Goal: Information Seeking & Learning: Stay updated

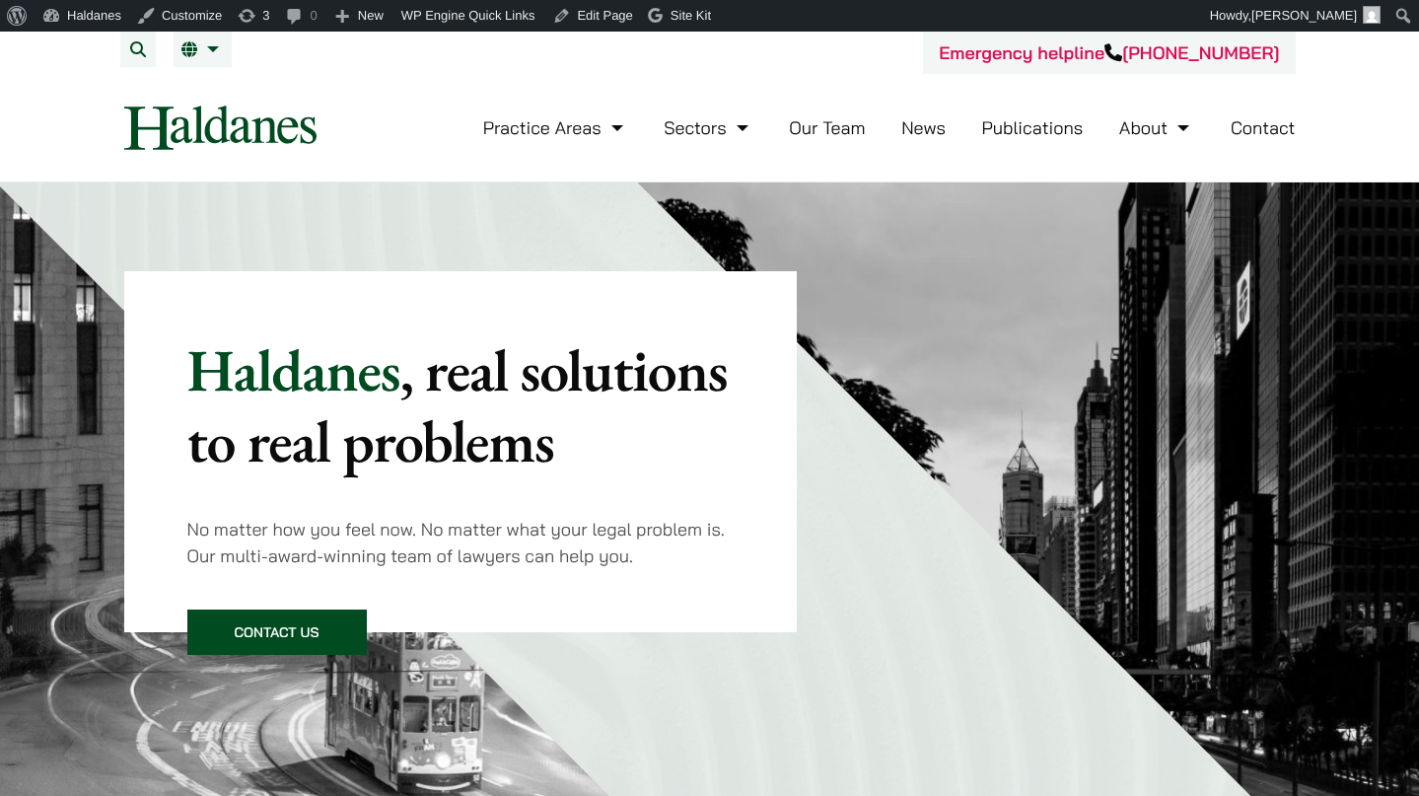
click at [933, 116] on link "News" at bounding box center [923, 127] width 44 height 23
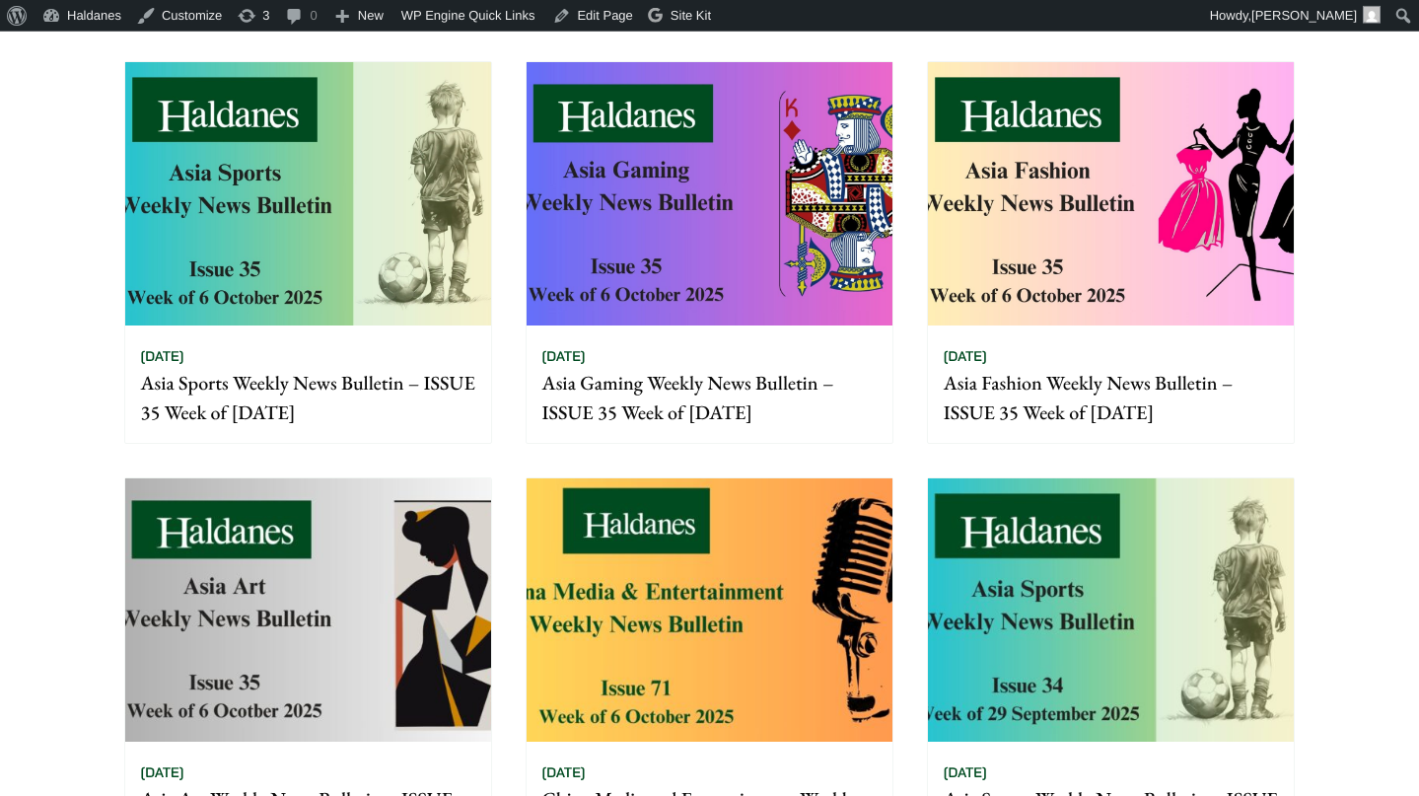
scroll to position [503, 0]
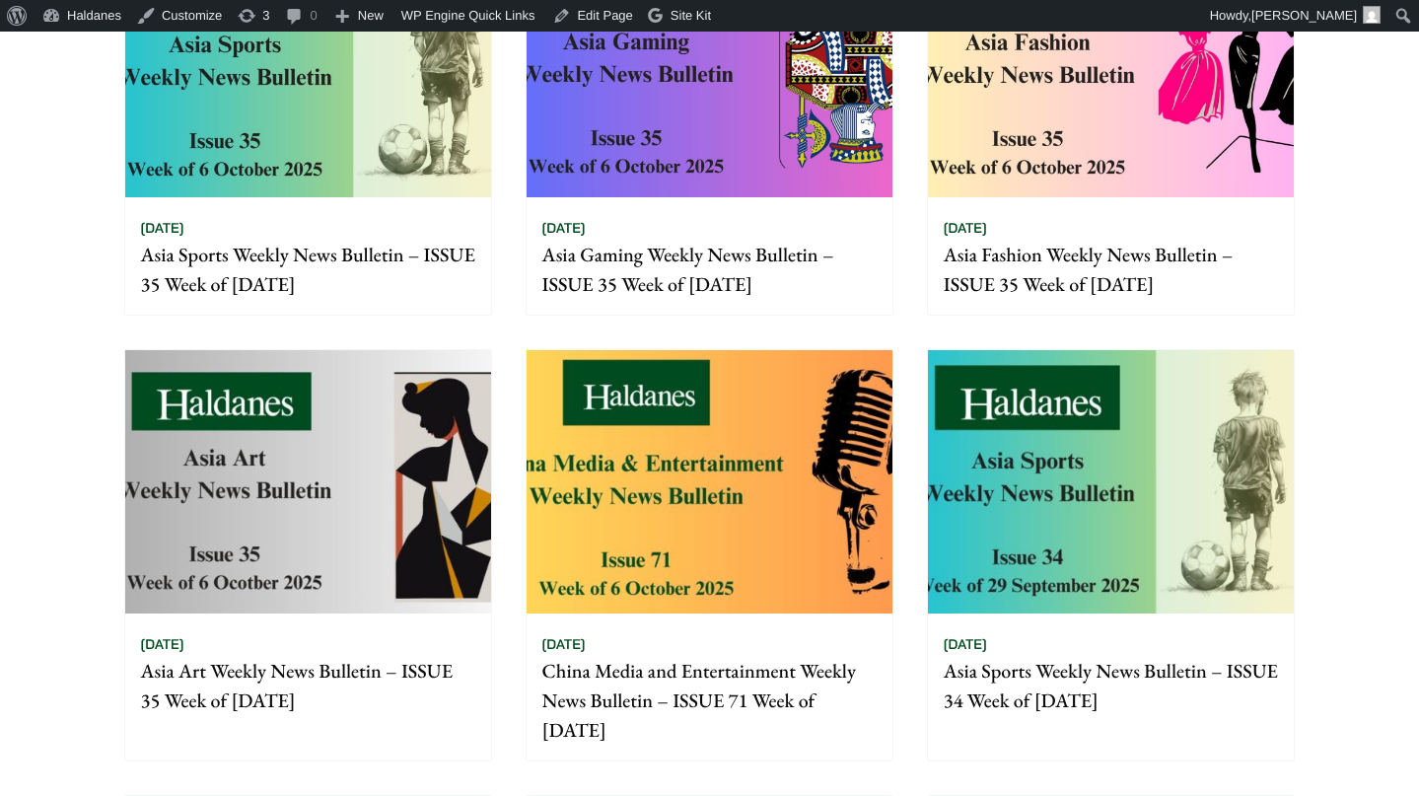
click at [678, 390] on img at bounding box center [710, 481] width 366 height 263
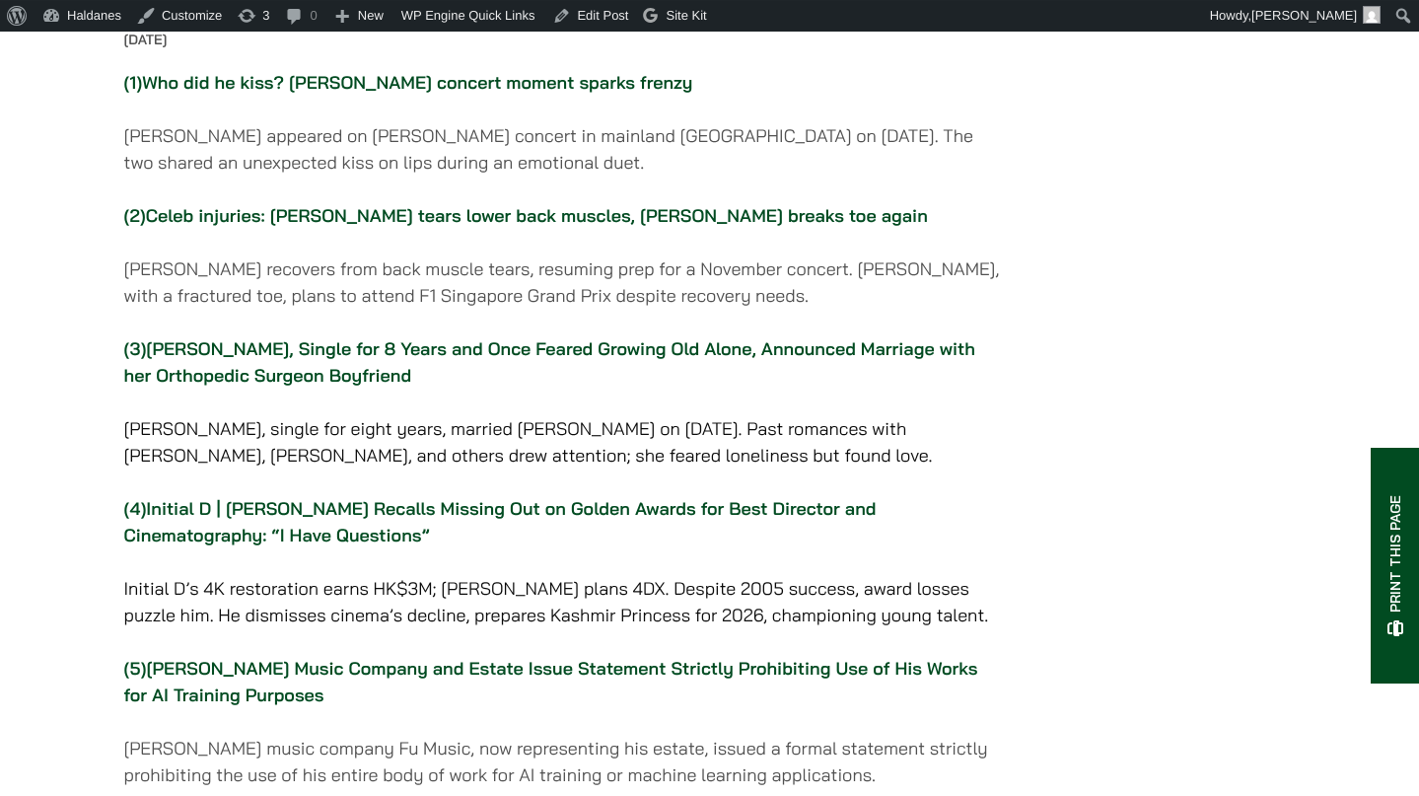
scroll to position [402, 0]
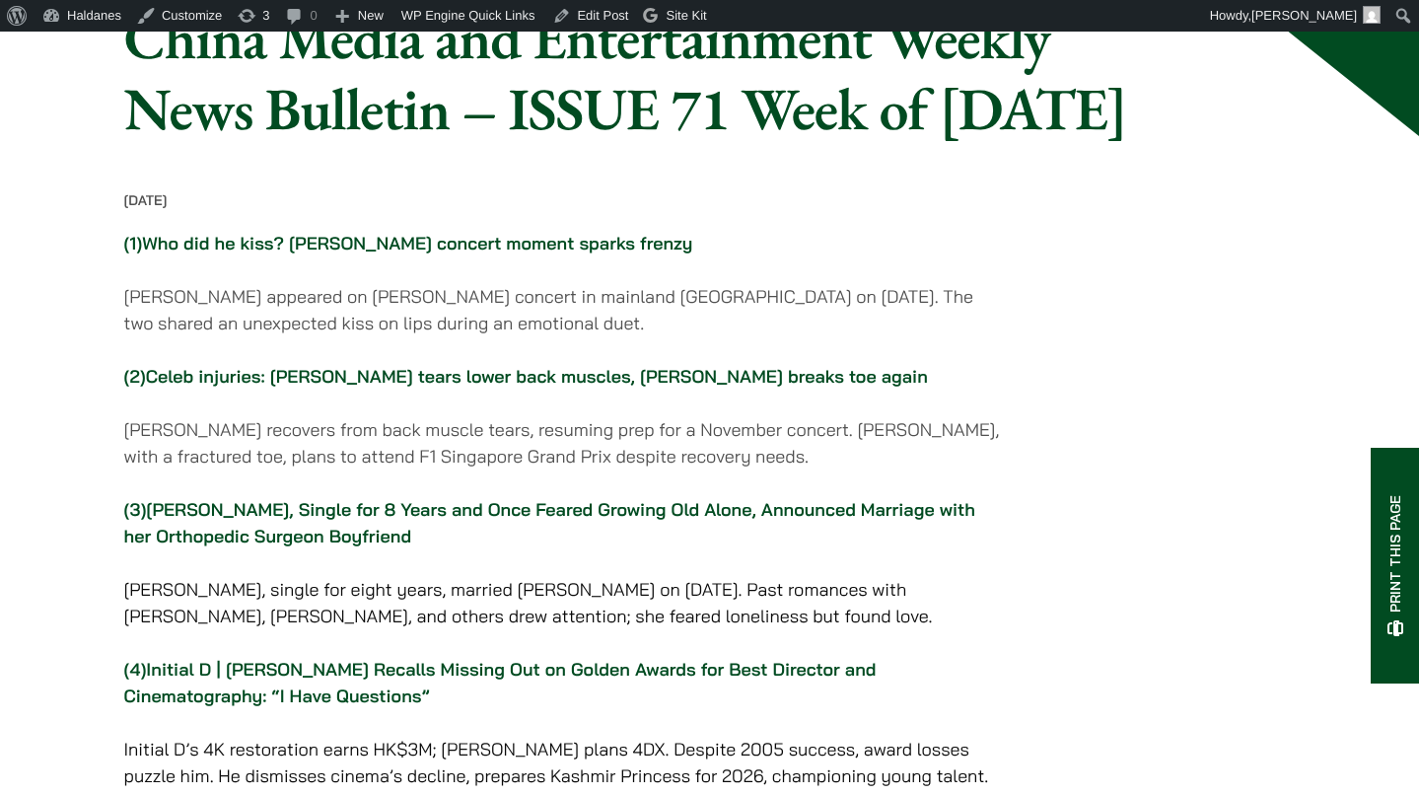
click at [659, 254] on link "Who did he kiss? Jackie Chan’s concert moment sparks frenzy" at bounding box center [417, 243] width 550 height 23
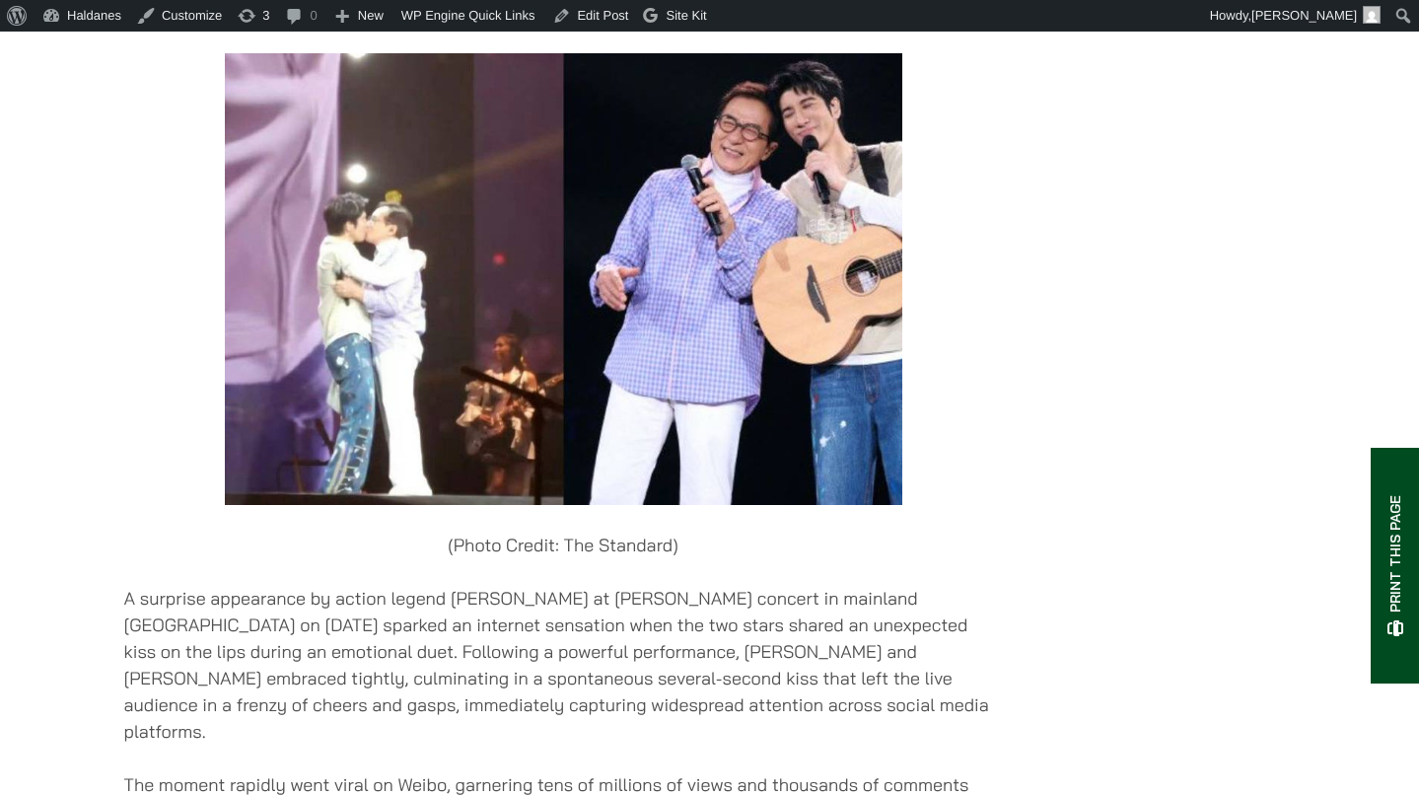
scroll to position [2526, 0]
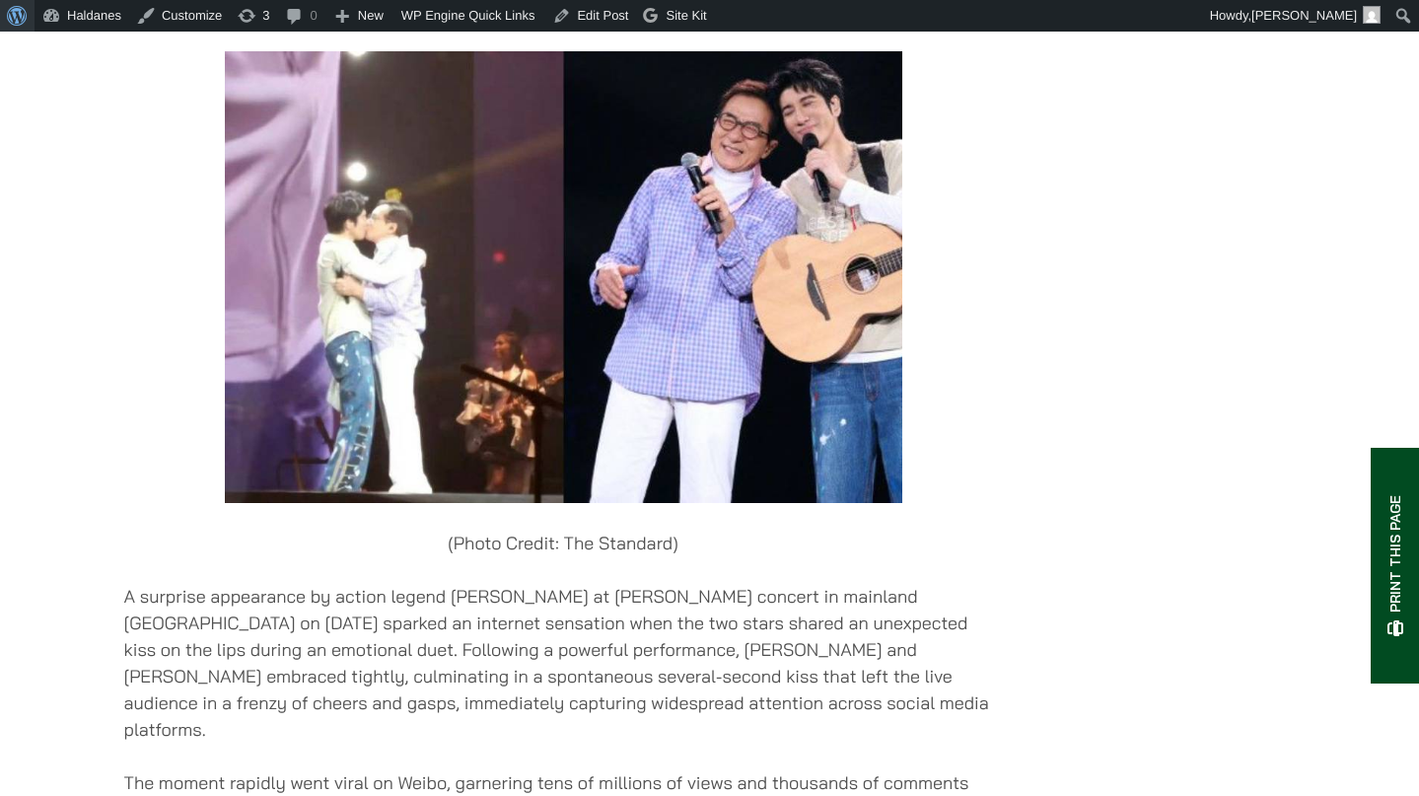
click at [18, 1] on span "Toolbar" at bounding box center [14, 14] width 15 height 28
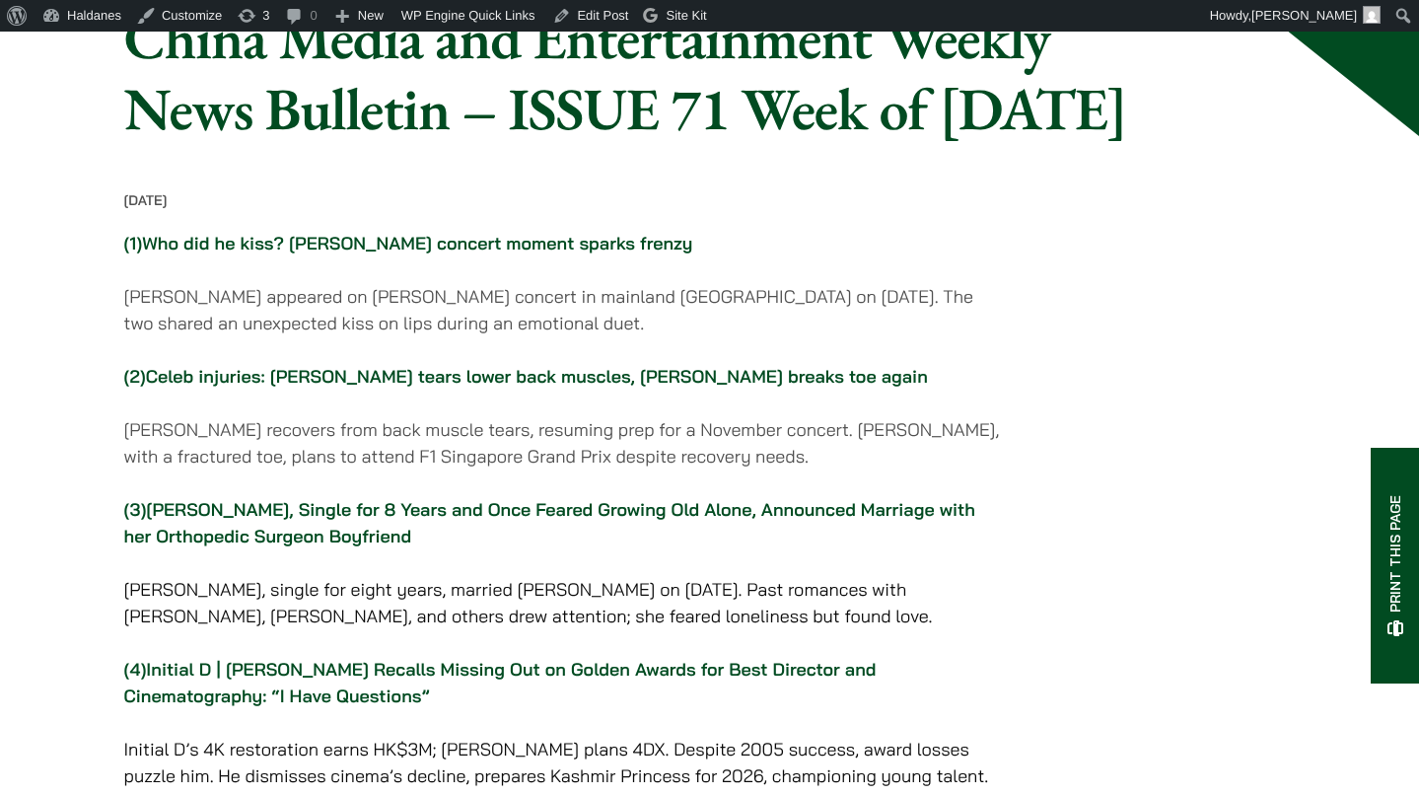
click at [376, 547] on link "Nancy Wu, Single for 8 Years and Once Feared Growing Old Alone, Announced Marri…" at bounding box center [549, 522] width 851 height 49
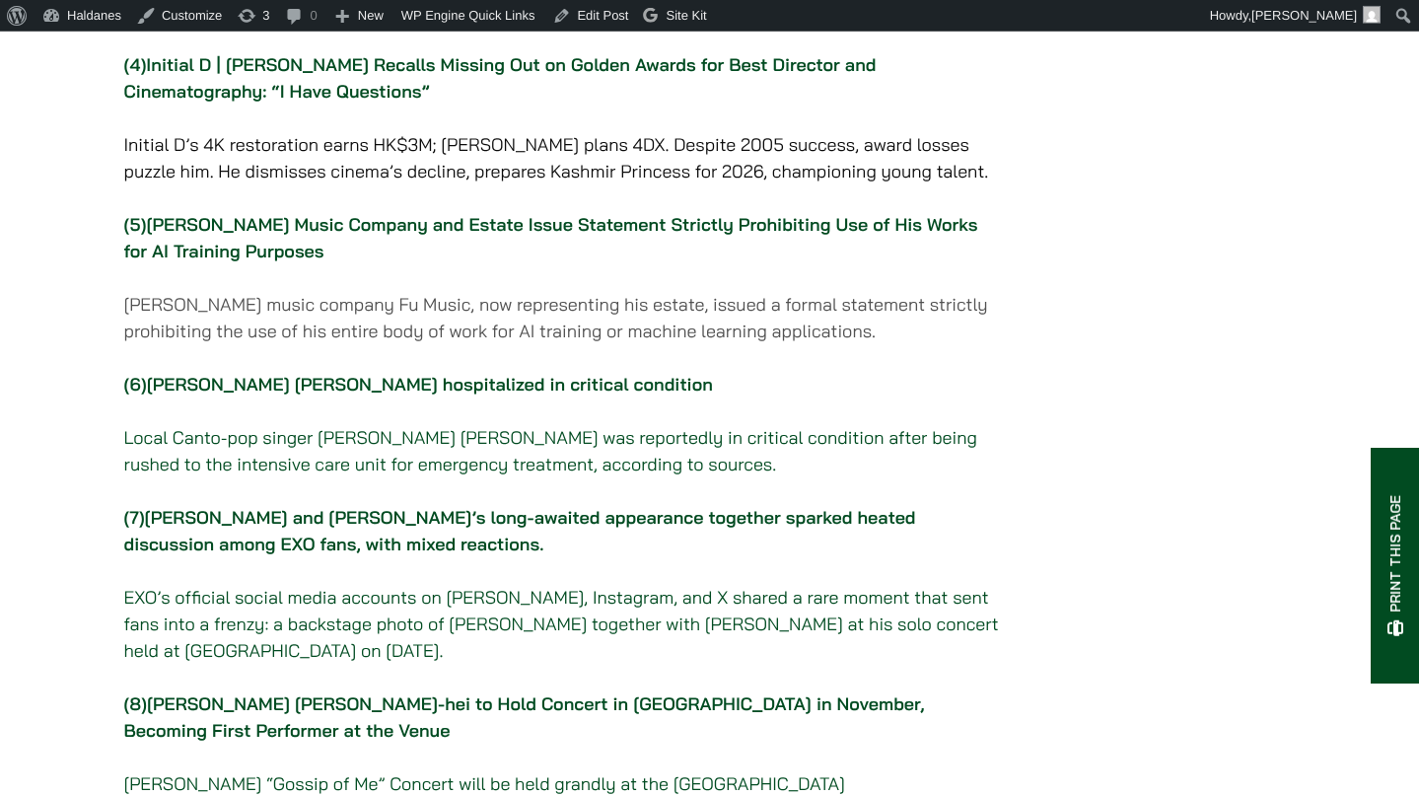
click at [361, 555] on link "Lay Zhang and Sehun’s long-awaited appearance together sparked heated discussio…" at bounding box center [520, 530] width 792 height 49
click at [380, 395] on link "HK singer Shirley Kwan hospitalized in critical condition" at bounding box center [430, 384] width 566 height 23
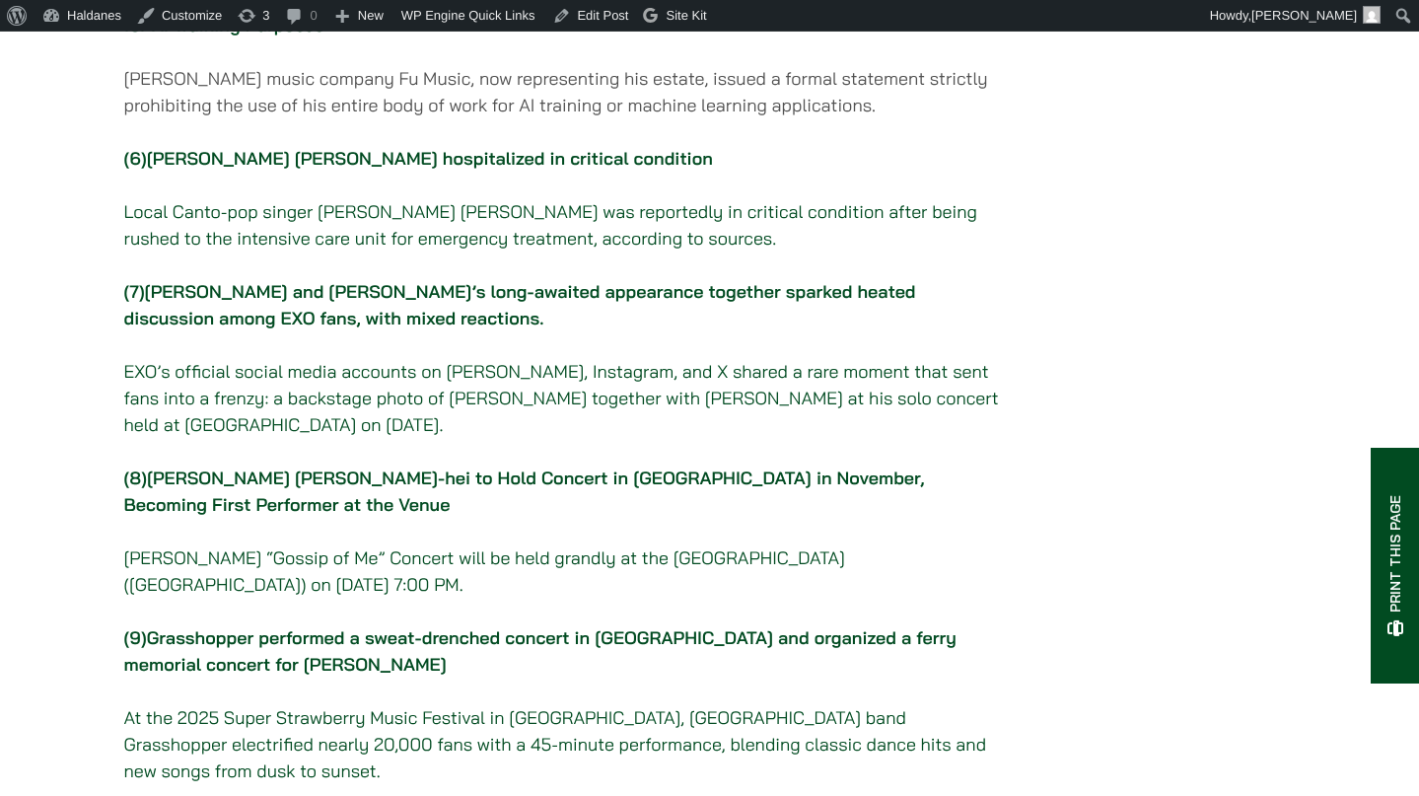
scroll to position [1410, 0]
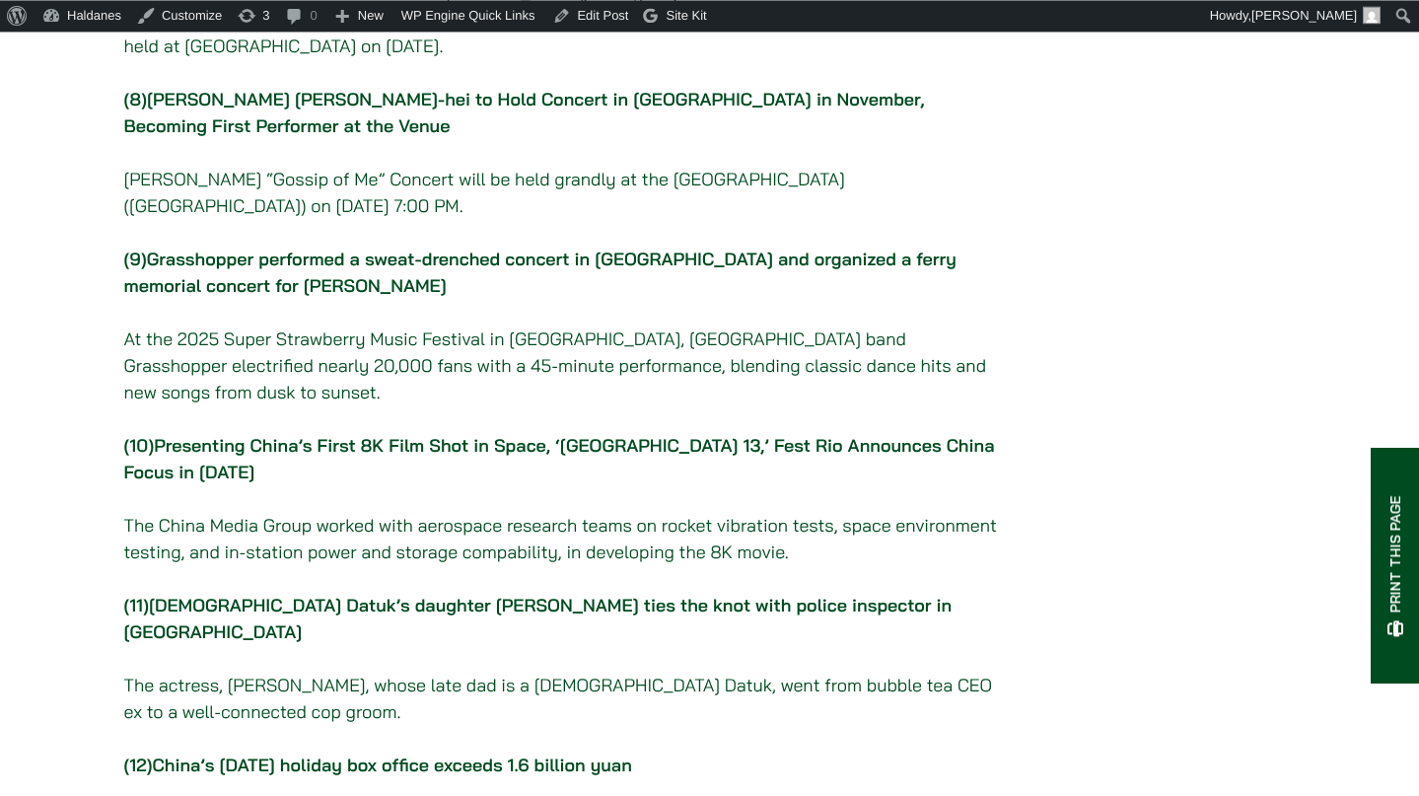
click at [285, 483] on link "Presenting China’s First 8K Film Shot in Space, ‘Shenzhou 13,’ Fest Rio Announc…" at bounding box center [559, 458] width 871 height 49
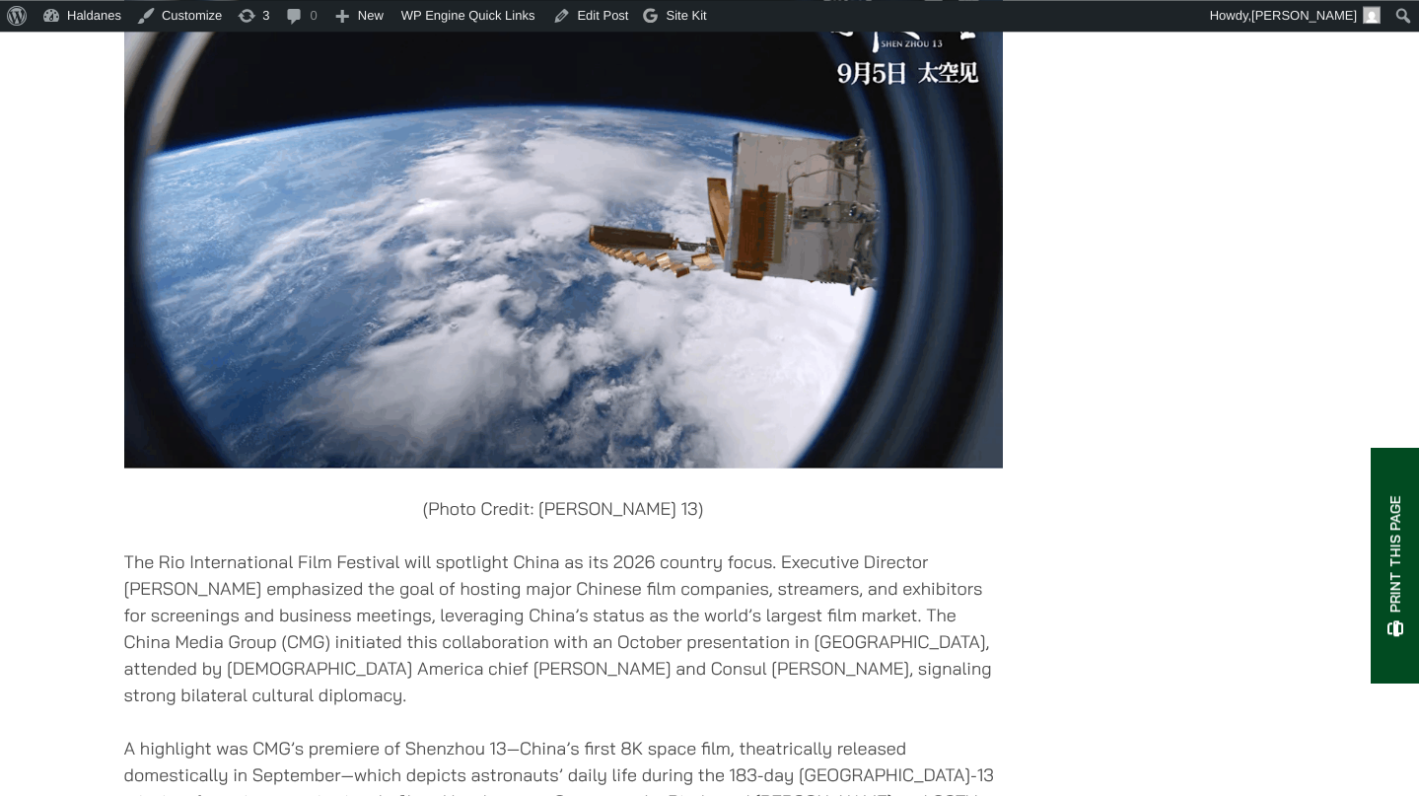
scroll to position [13954, 0]
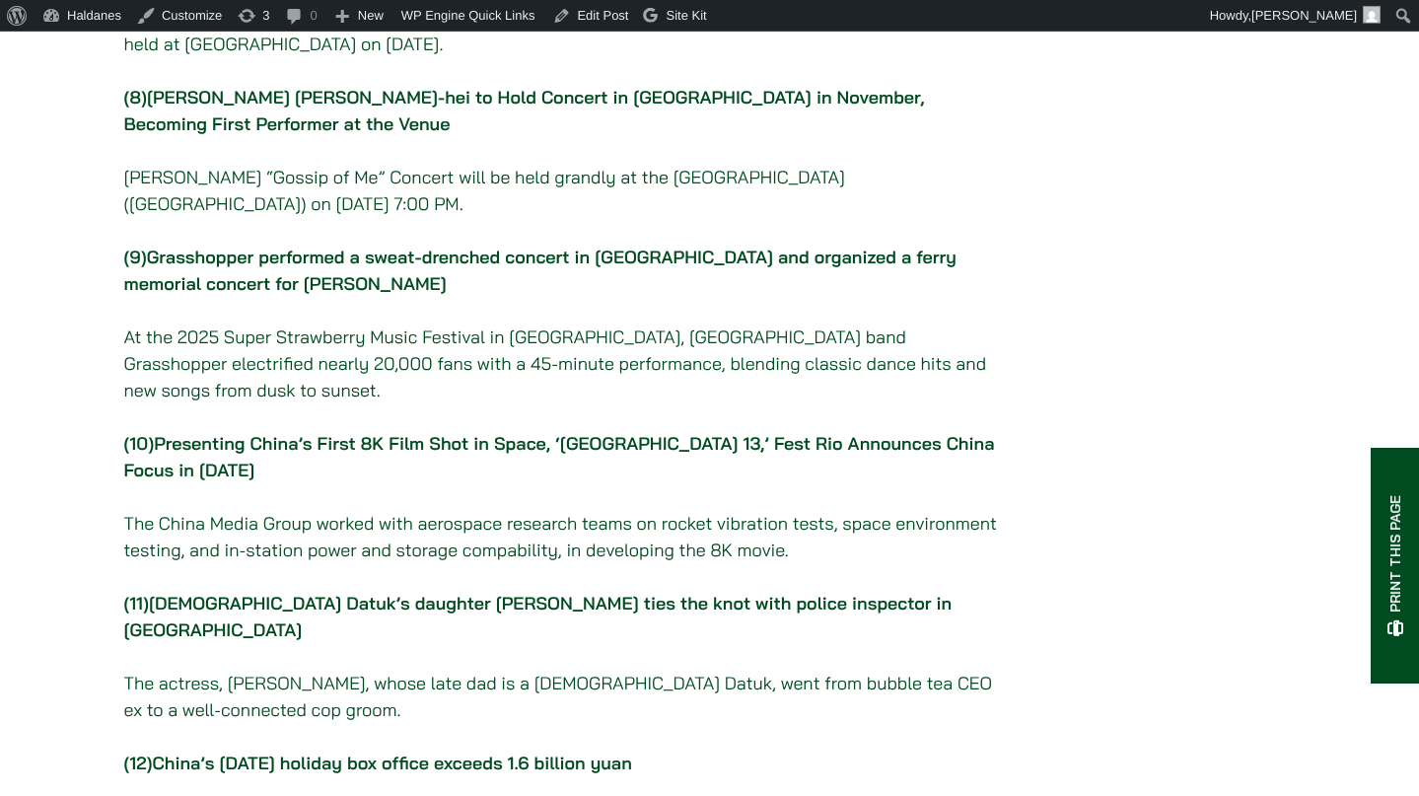
scroll to position [1410, 0]
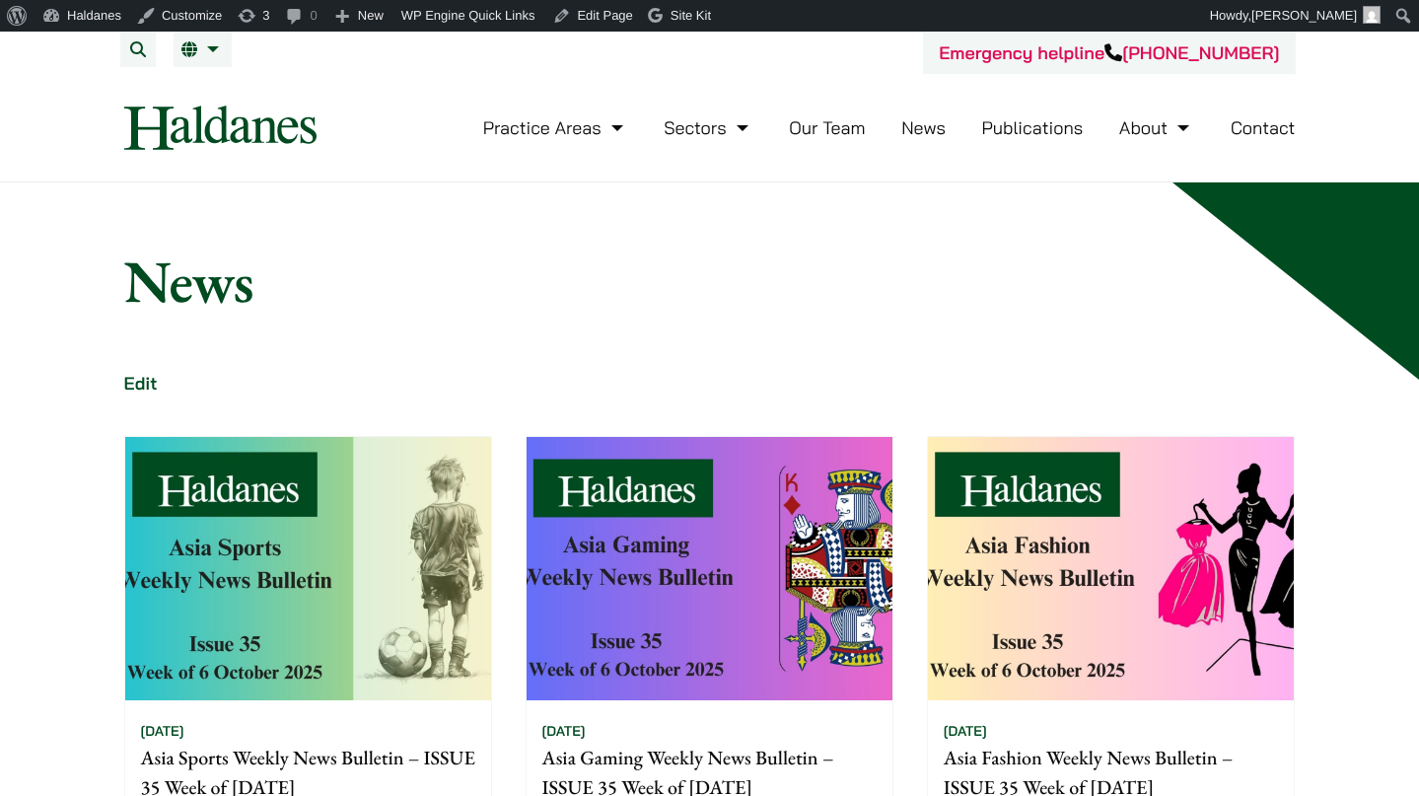
scroll to position [503, 0]
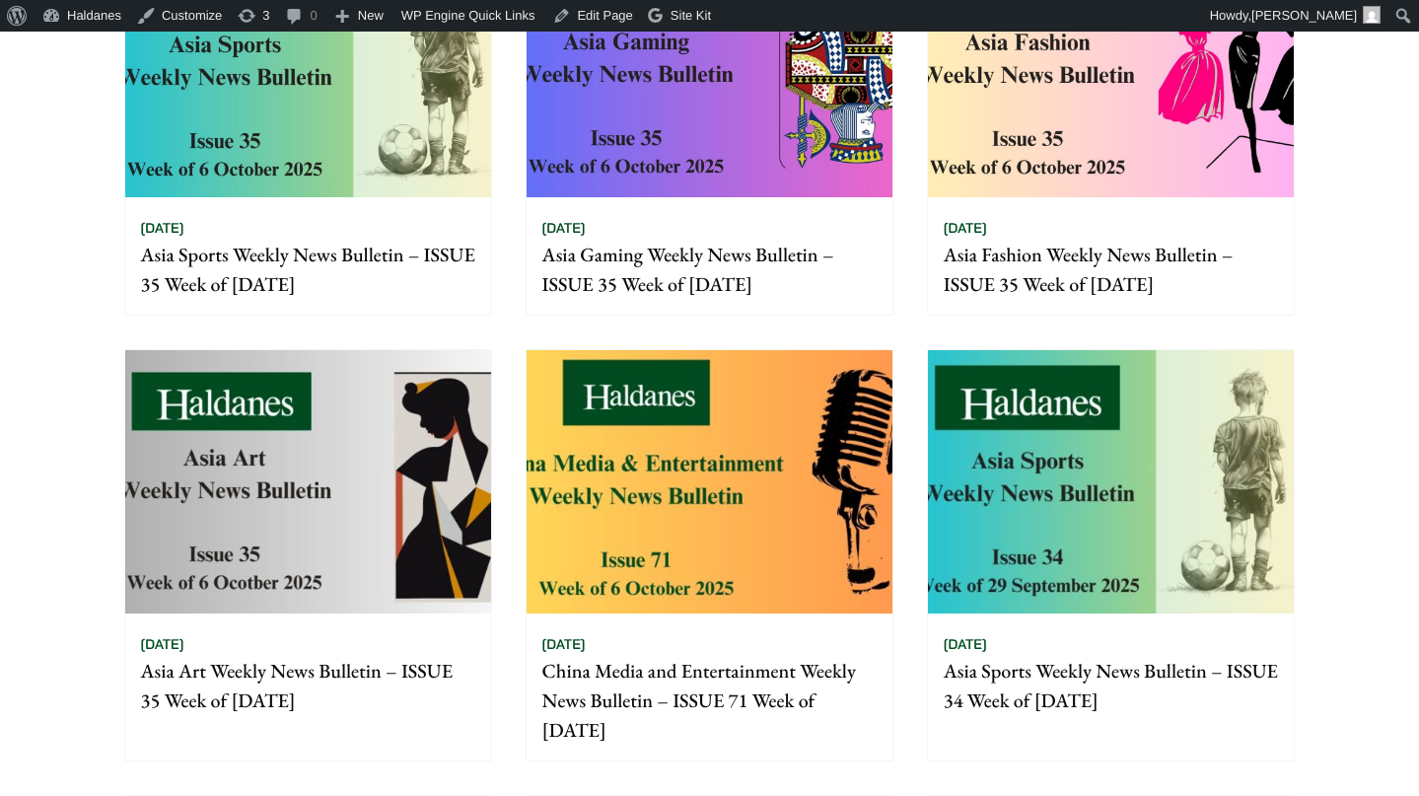
click at [433, 156] on img at bounding box center [308, 65] width 366 height 263
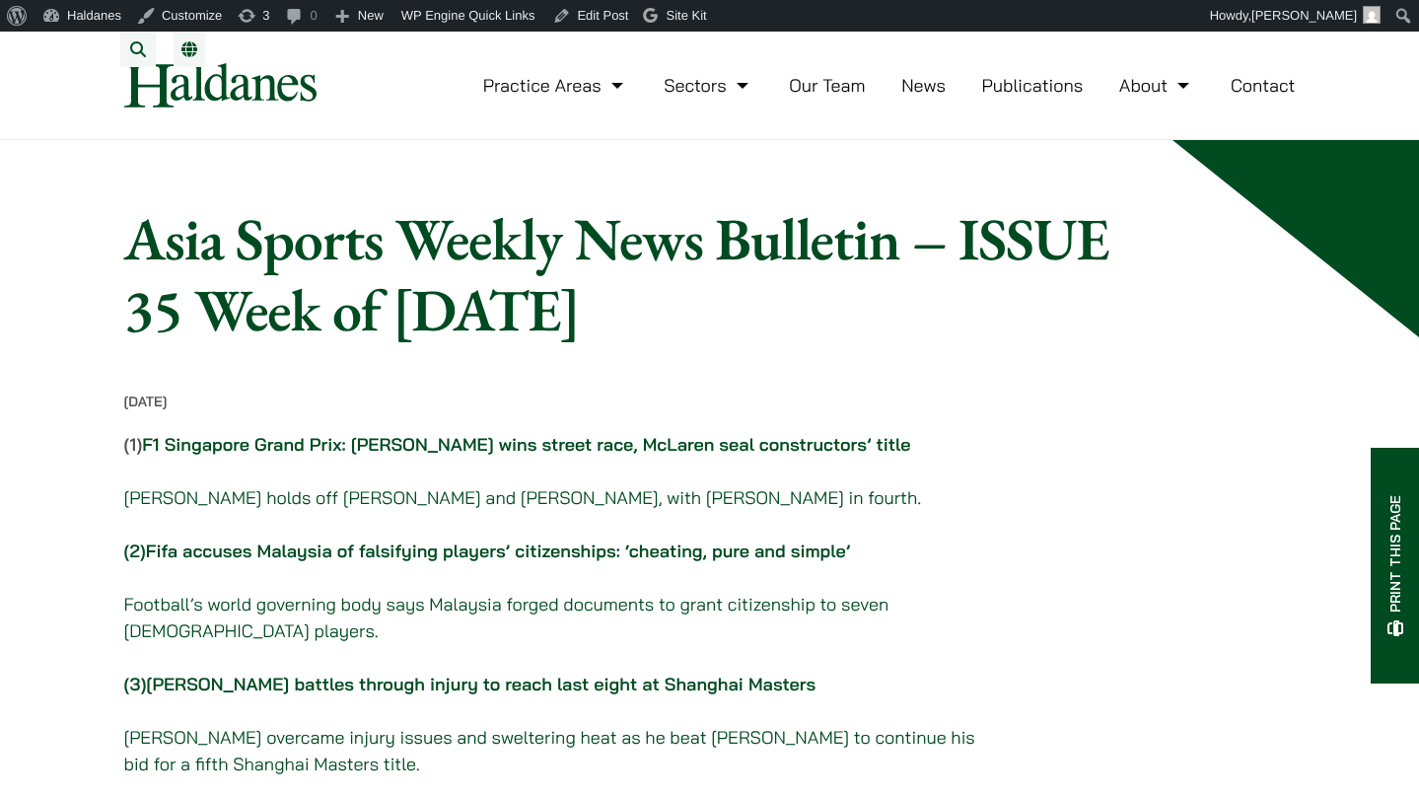
click at [440, 562] on link "Fifa accuses Malaysia of falsifying players’ citizenships: ‘cheating, pure and …" at bounding box center [498, 550] width 705 height 23
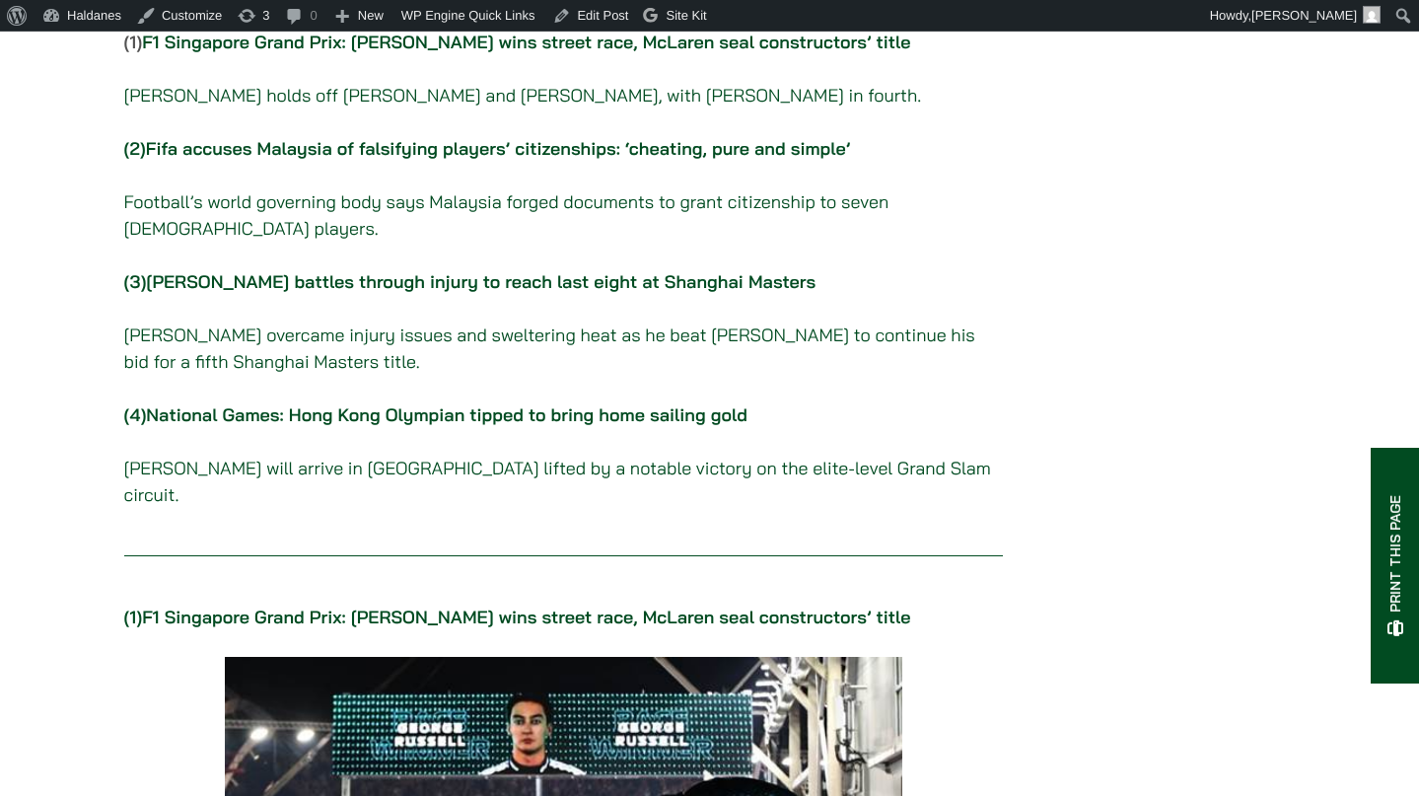
click at [352, 426] on link "National Games: Hong Kong Olympian tipped to bring home sailing gold" at bounding box center [447, 414] width 602 height 23
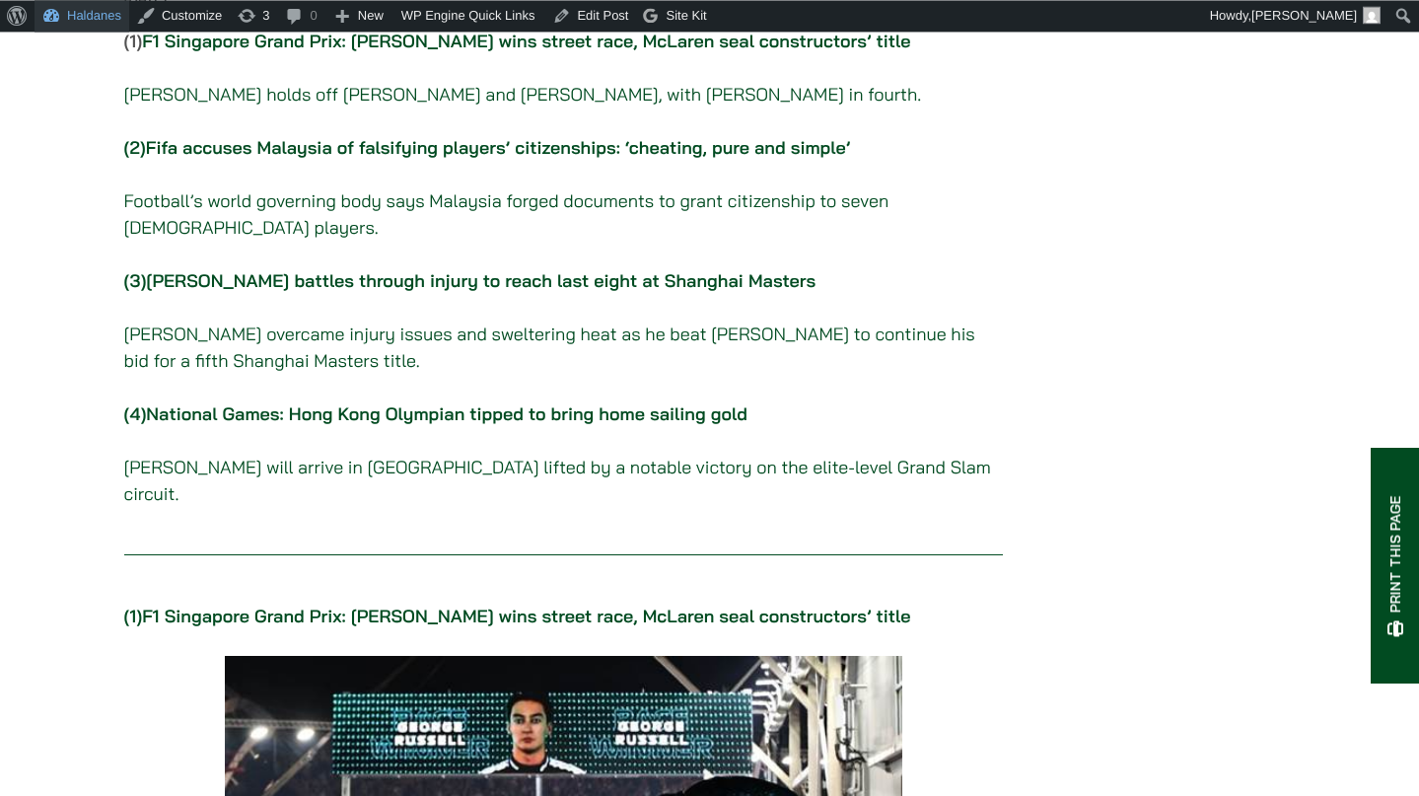
scroll to position [402, 0]
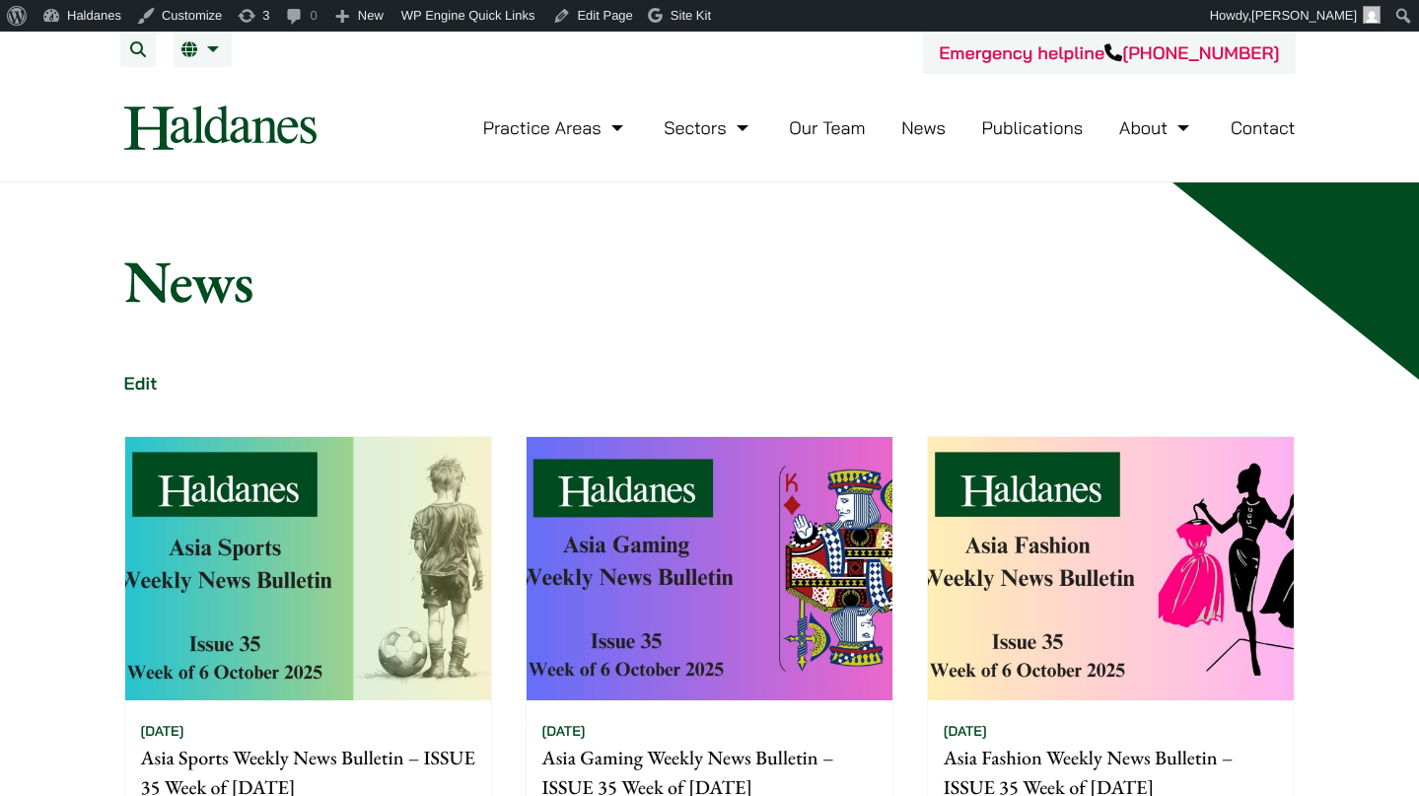
scroll to position [503, 0]
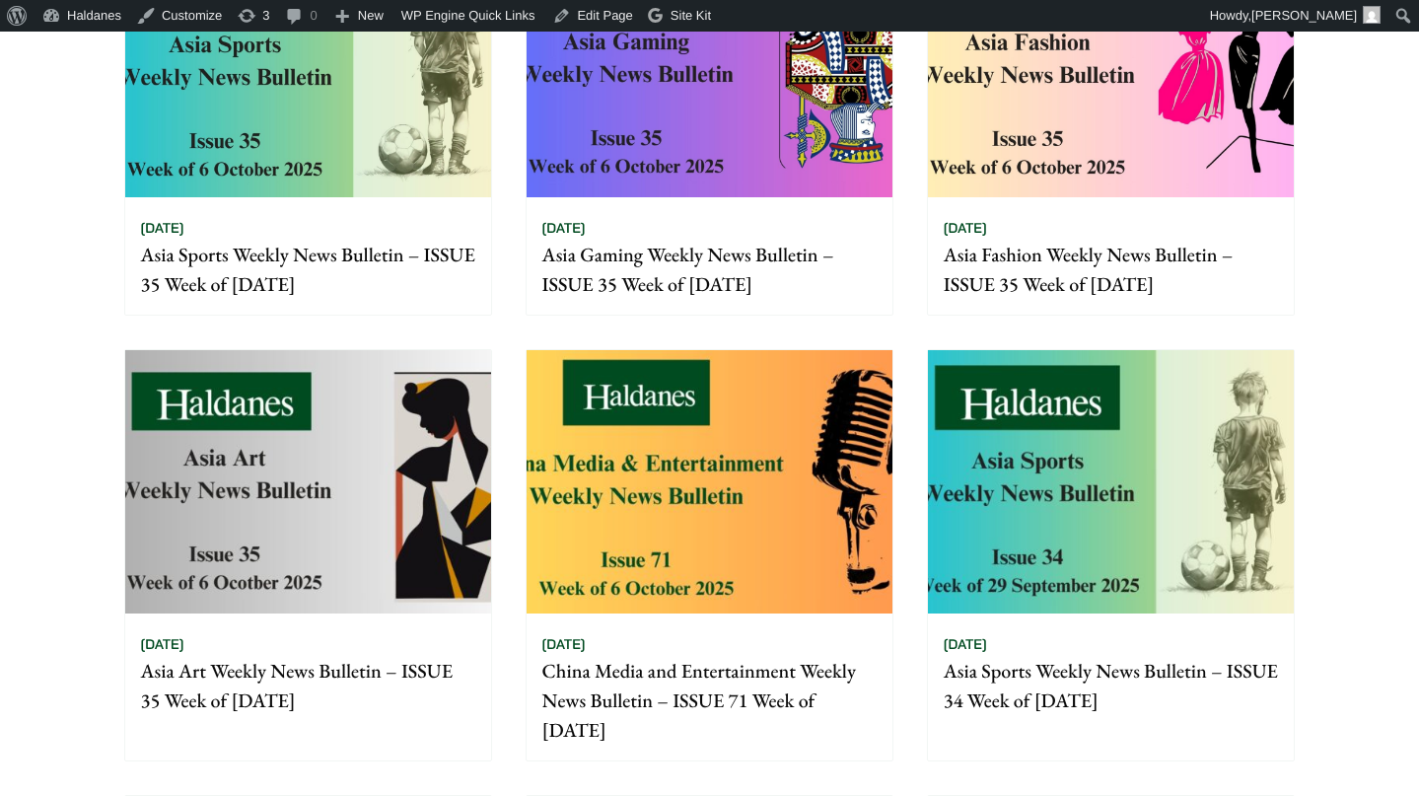
click at [660, 105] on img at bounding box center [710, 65] width 366 height 263
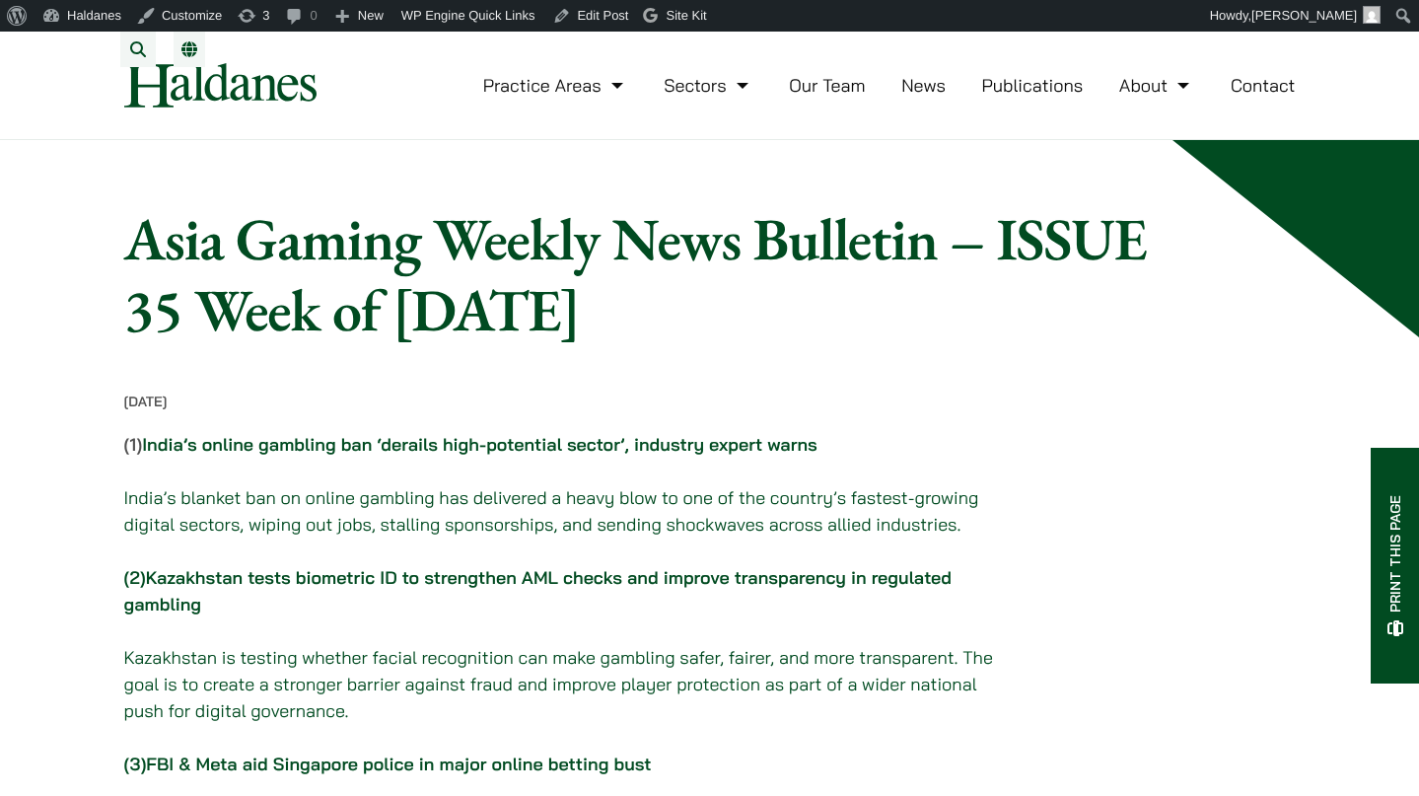
click at [380, 585] on link "Kazakhstan tests biometric ID to strengthen AML checks and improve transparency…" at bounding box center [538, 590] width 828 height 49
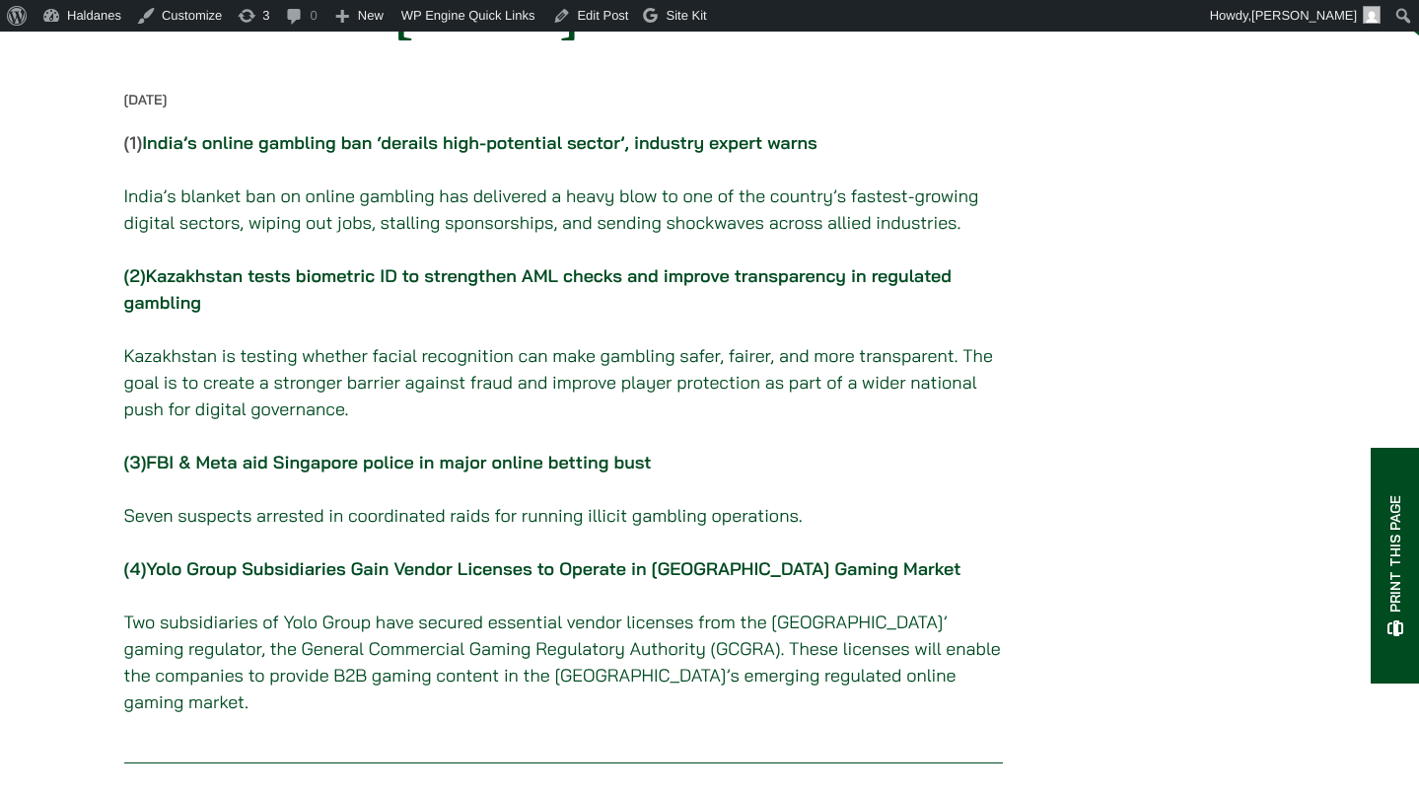
click at [347, 575] on link "Yolo Group Subsidiaries Gain Vendor Licenses to Operate in UAE Gaming Market" at bounding box center [553, 568] width 815 height 23
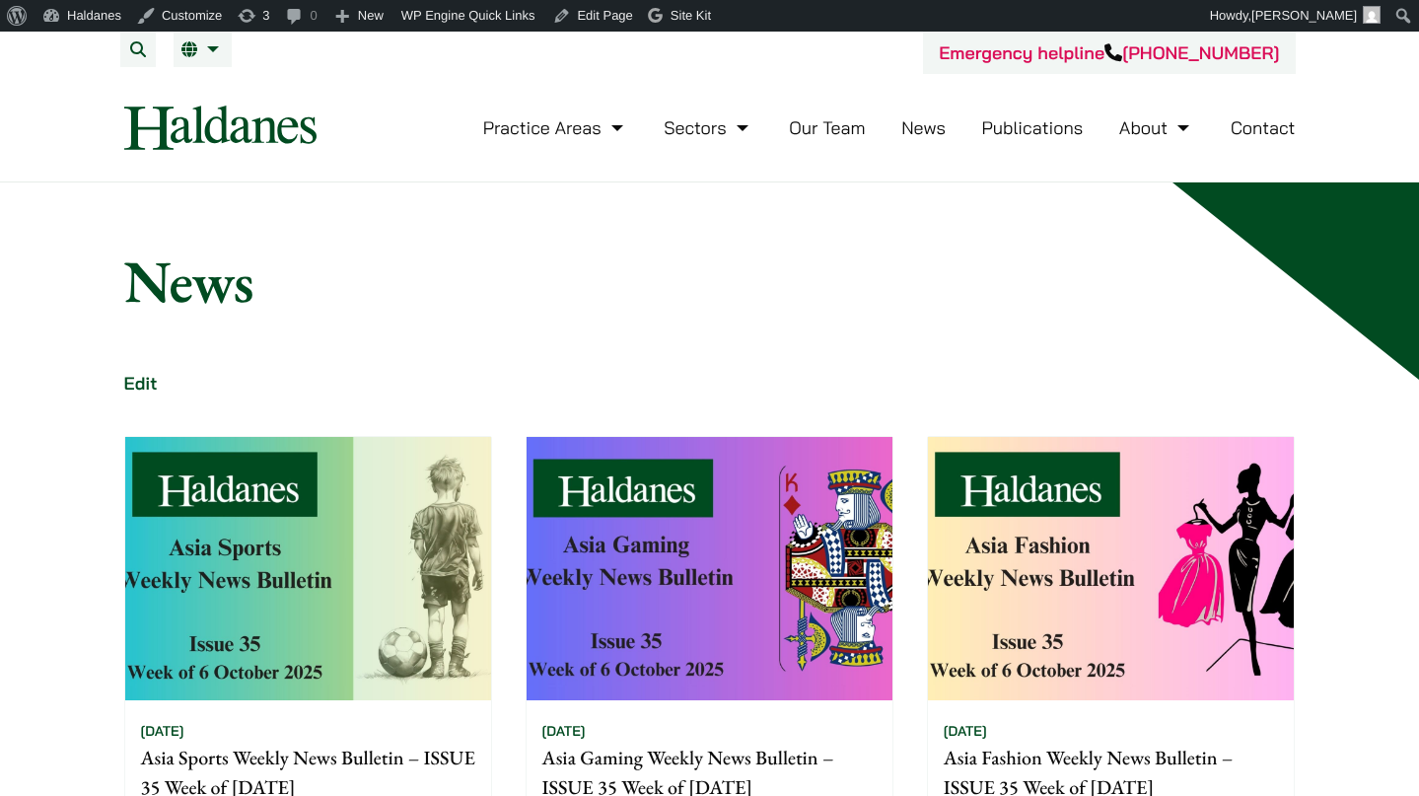
scroll to position [503, 0]
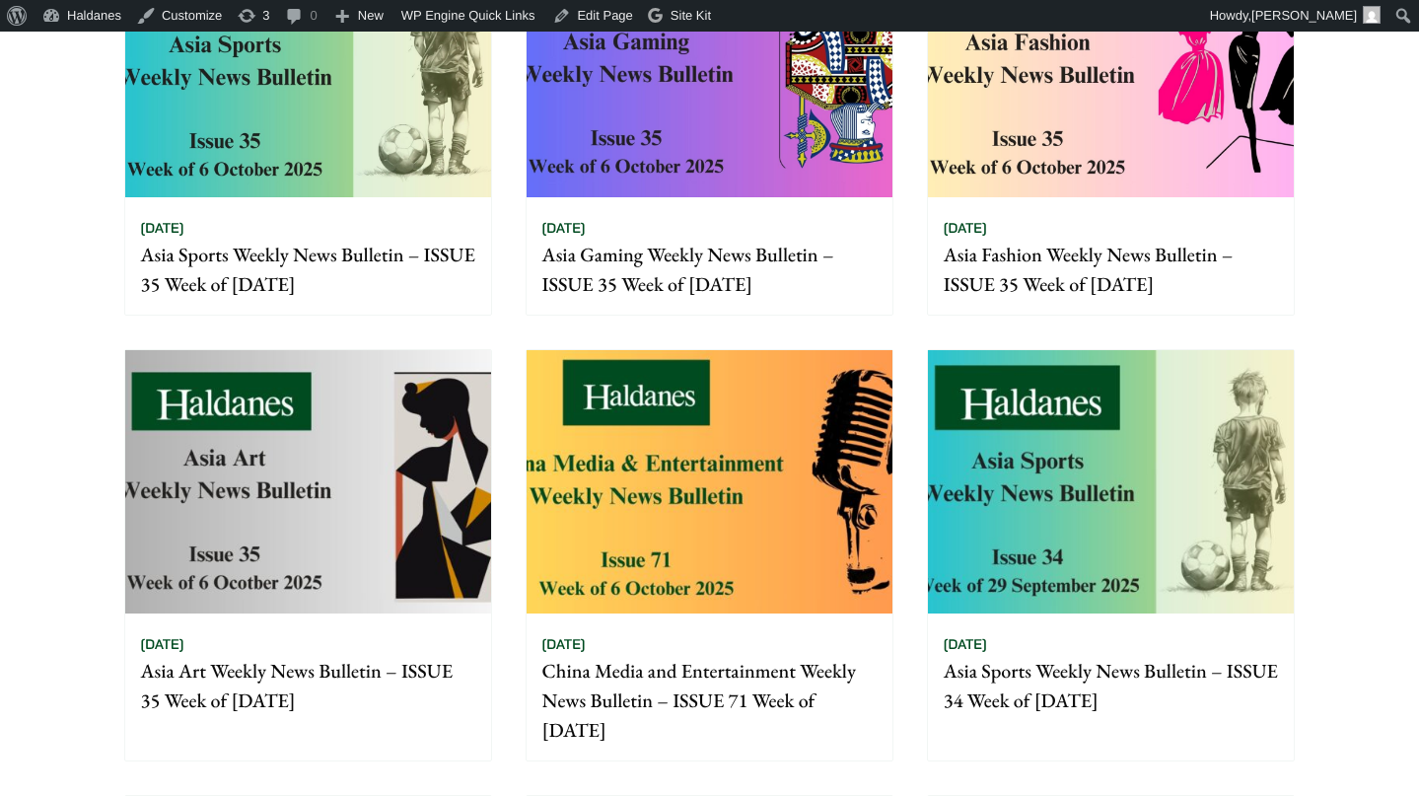
click at [1006, 156] on img at bounding box center [1111, 65] width 366 height 263
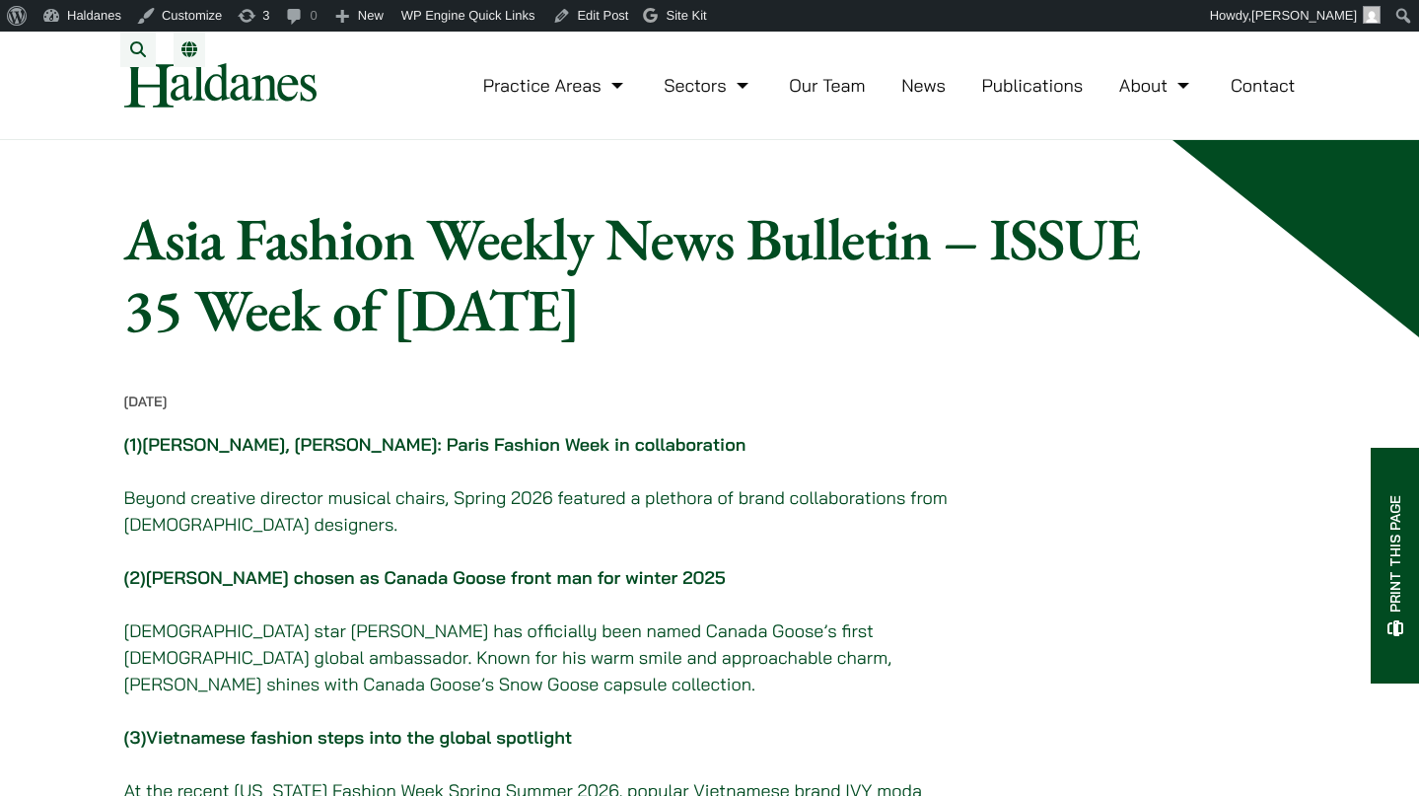
click at [350, 456] on link "[PERSON_NAME], [PERSON_NAME]: Paris Fashion Week in collaboration" at bounding box center [444, 444] width 604 height 23
click at [278, 746] on link "Vietnamese fashion steps into the global spotlight" at bounding box center [359, 737] width 426 height 23
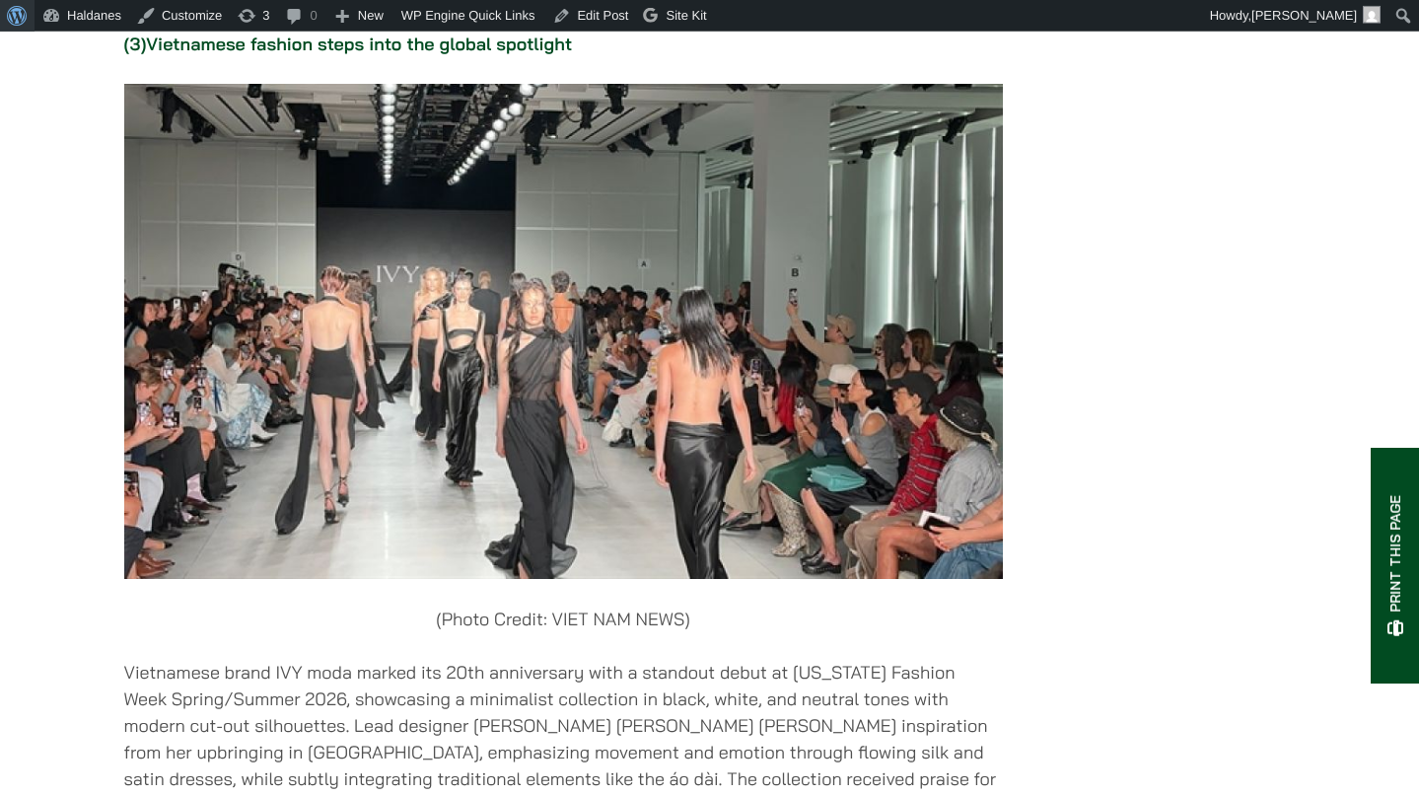
scroll to position [3451, 0]
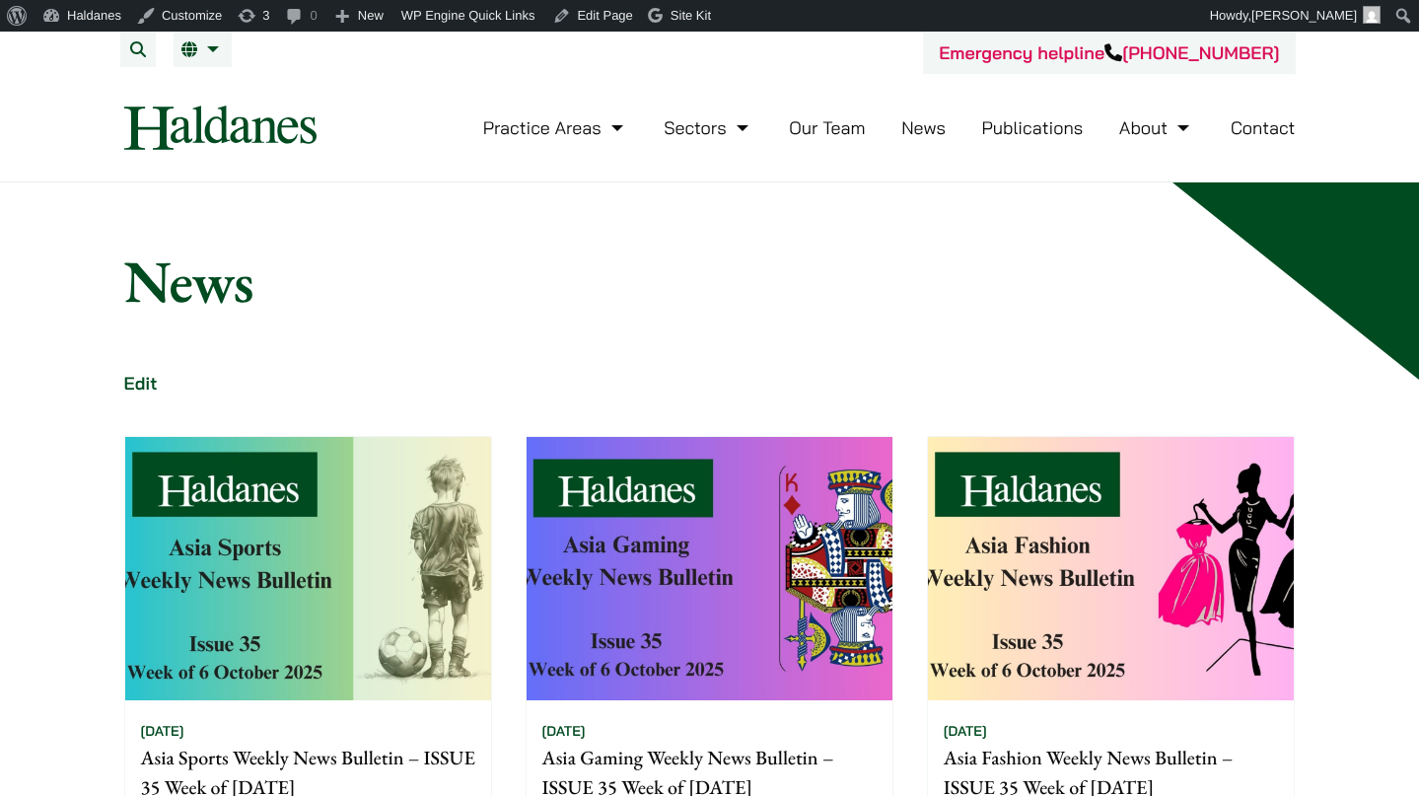
scroll to position [503, 0]
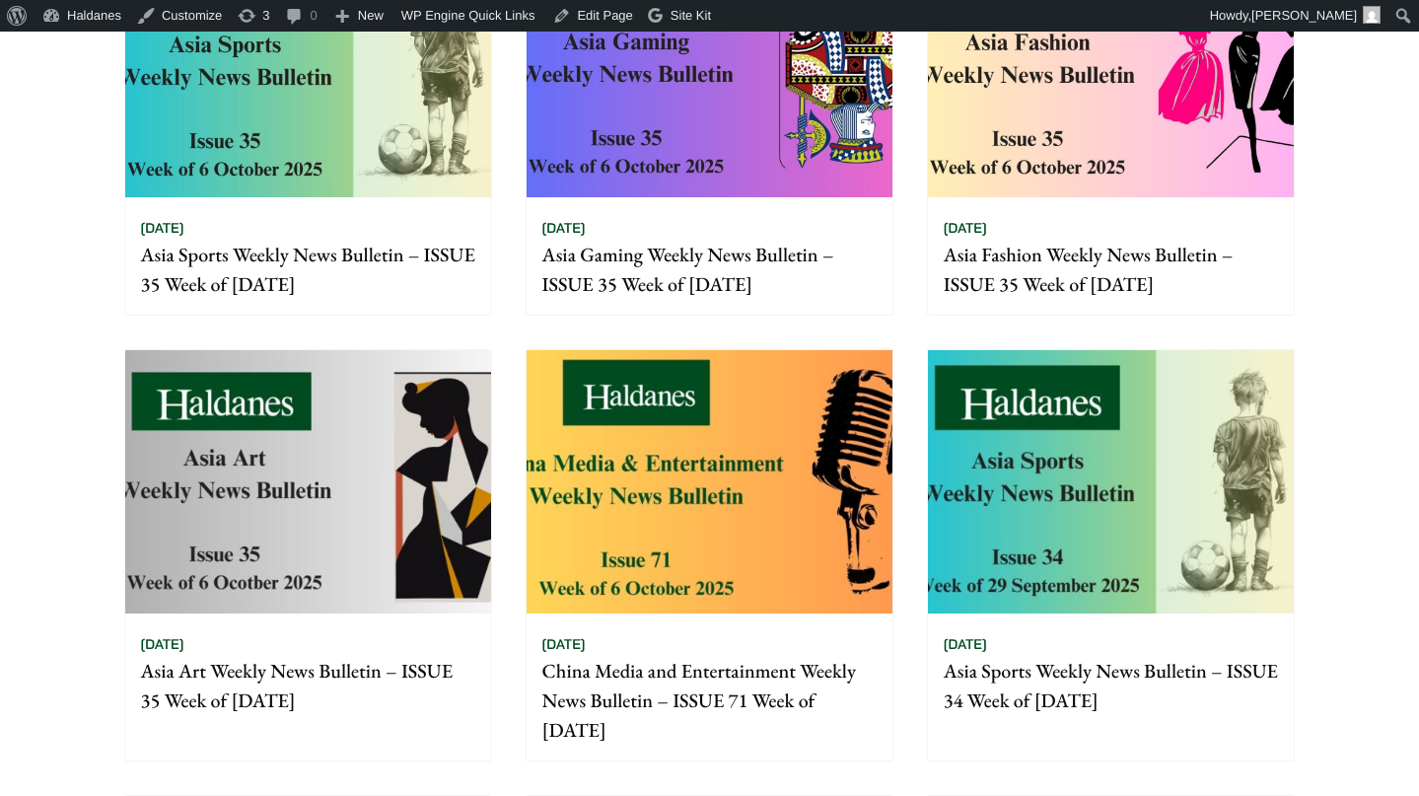
click at [391, 474] on img at bounding box center [308, 481] width 366 height 263
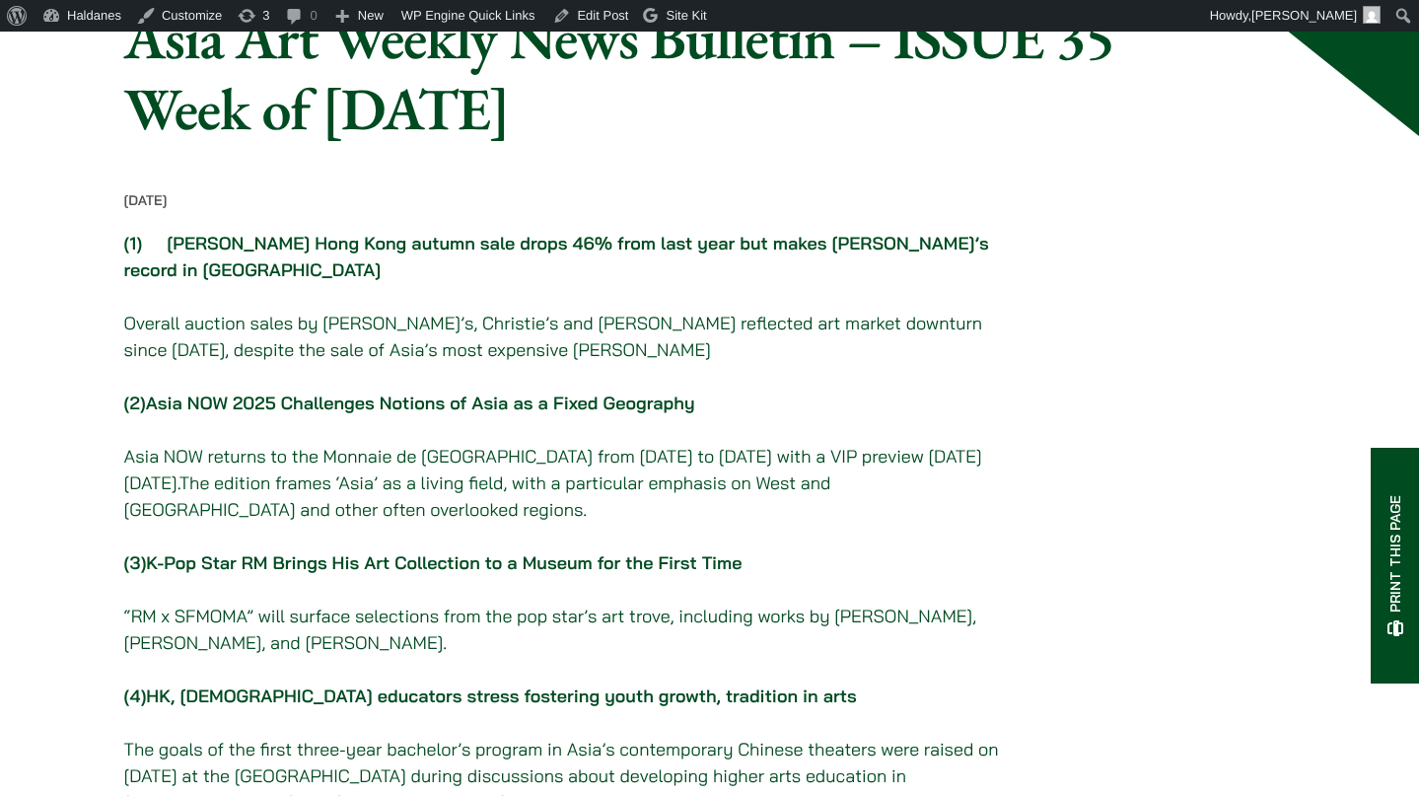
click at [473, 392] on link "Asia NOW 2025 Challenges Notions of Asia as a Fixed Geography" at bounding box center [420, 403] width 549 height 23
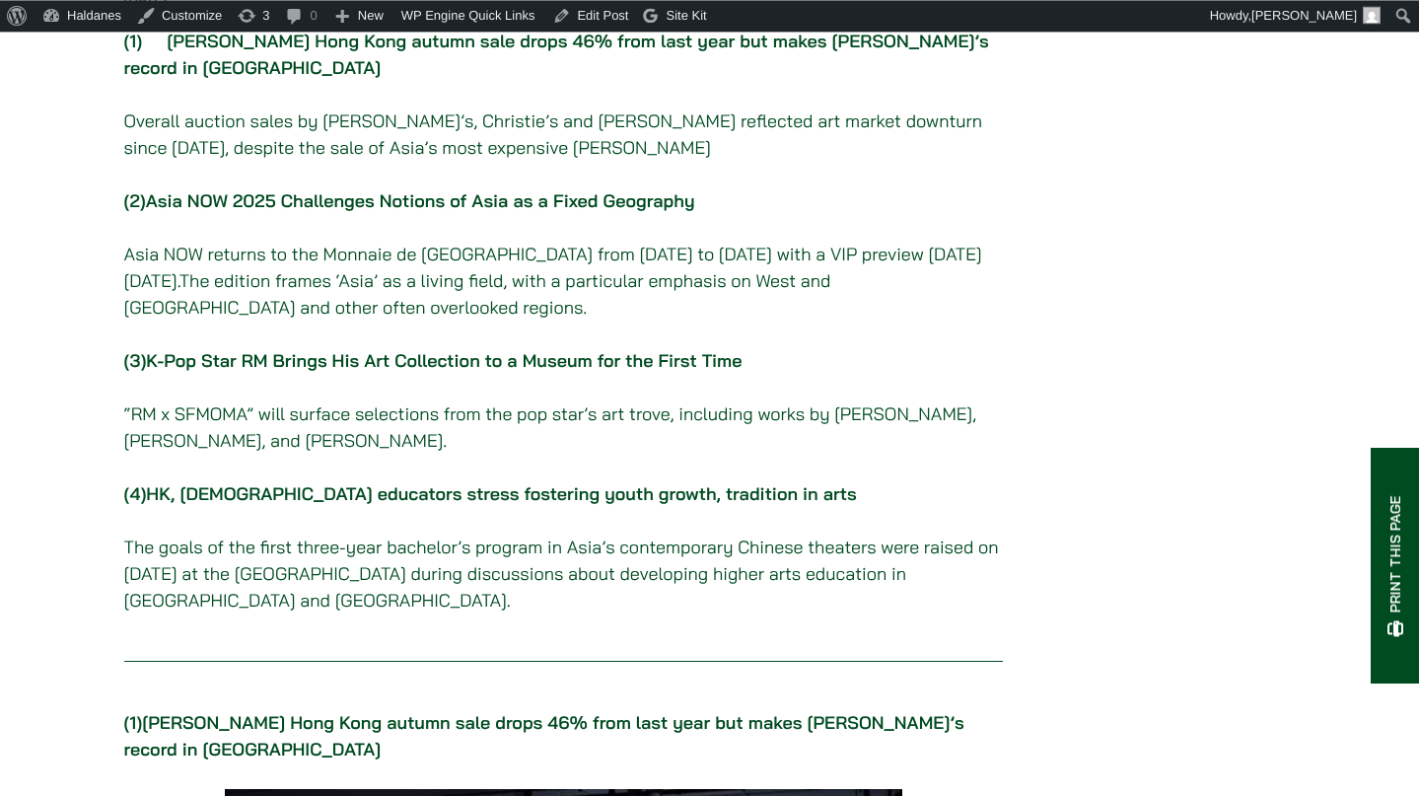
click at [451, 486] on link "HK, Singapore educators stress fostering youth growth, tradition in arts" at bounding box center [501, 493] width 710 height 23
